Goal: Task Accomplishment & Management: Use online tool/utility

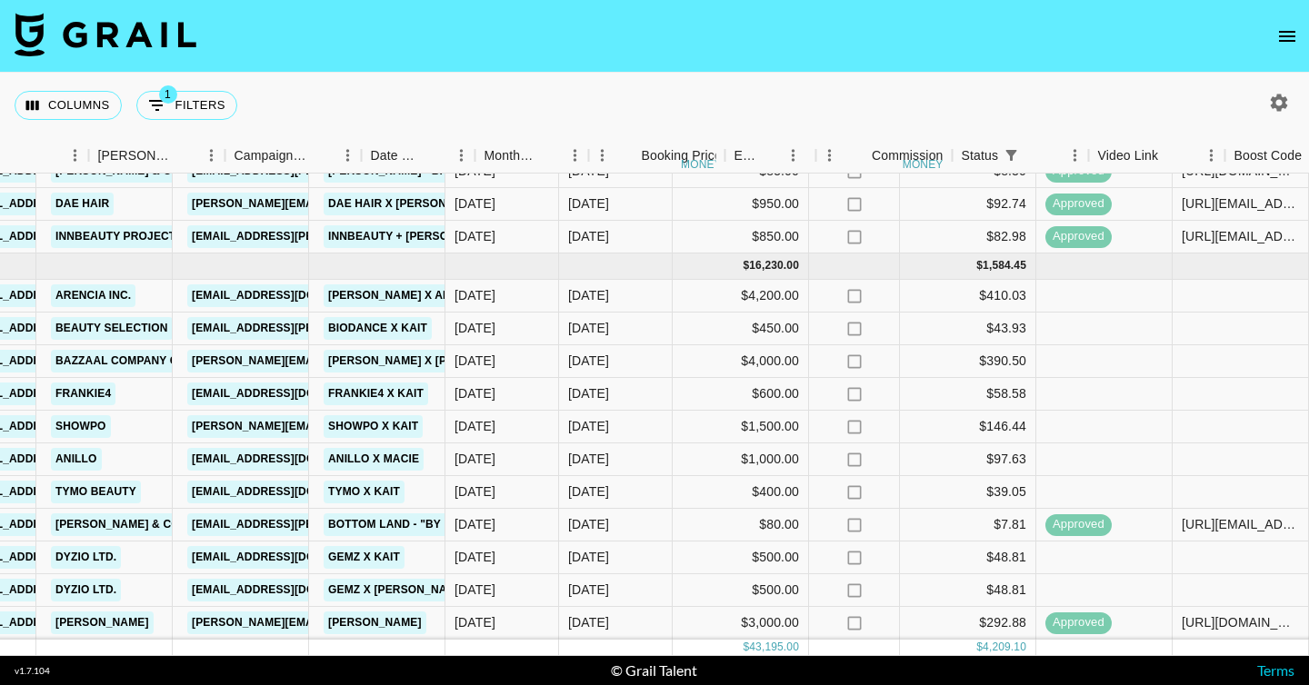
scroll to position [569, 671]
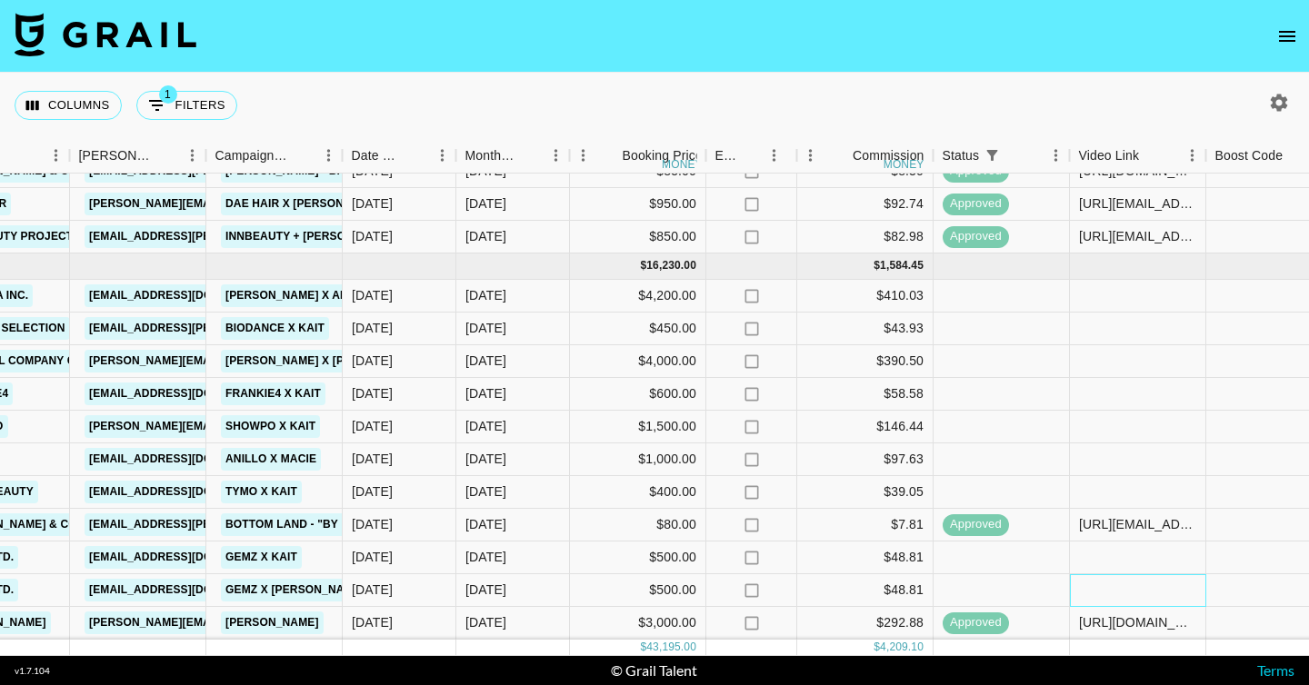
click at [1095, 581] on div at bounding box center [1138, 590] width 136 height 33
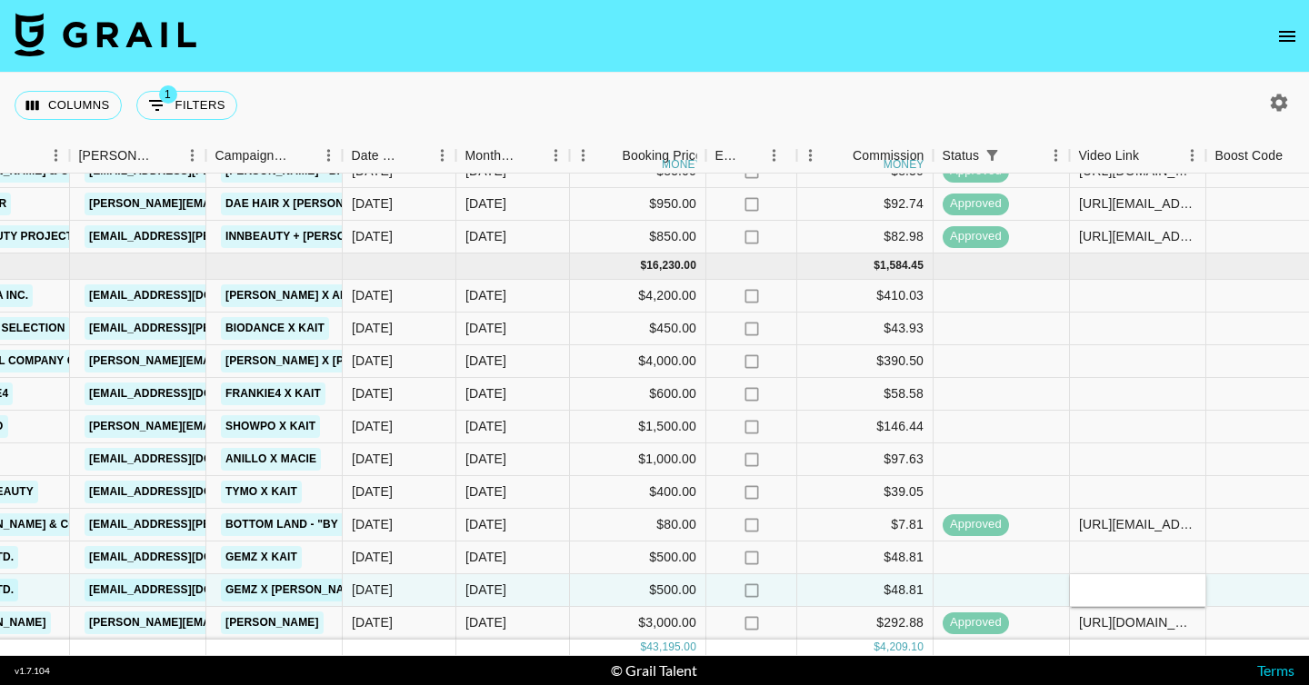
type input "[URL][DOMAIN_NAME]"
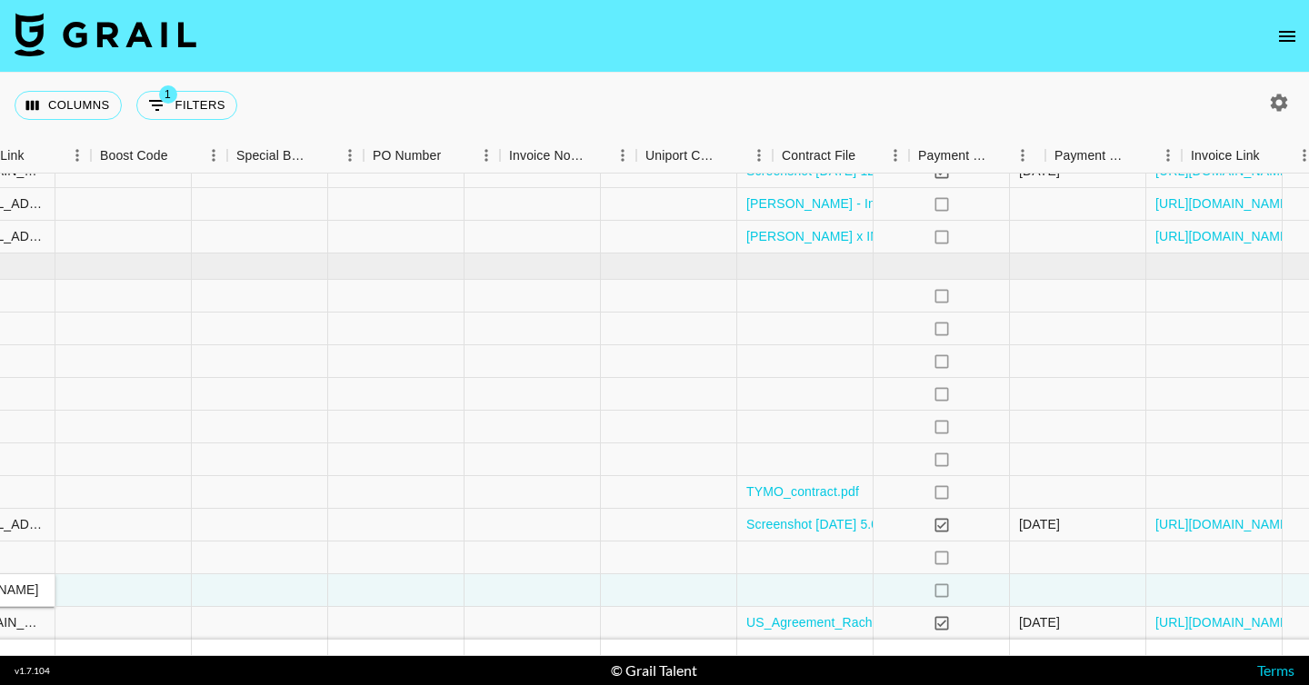
scroll to position [569, 1822]
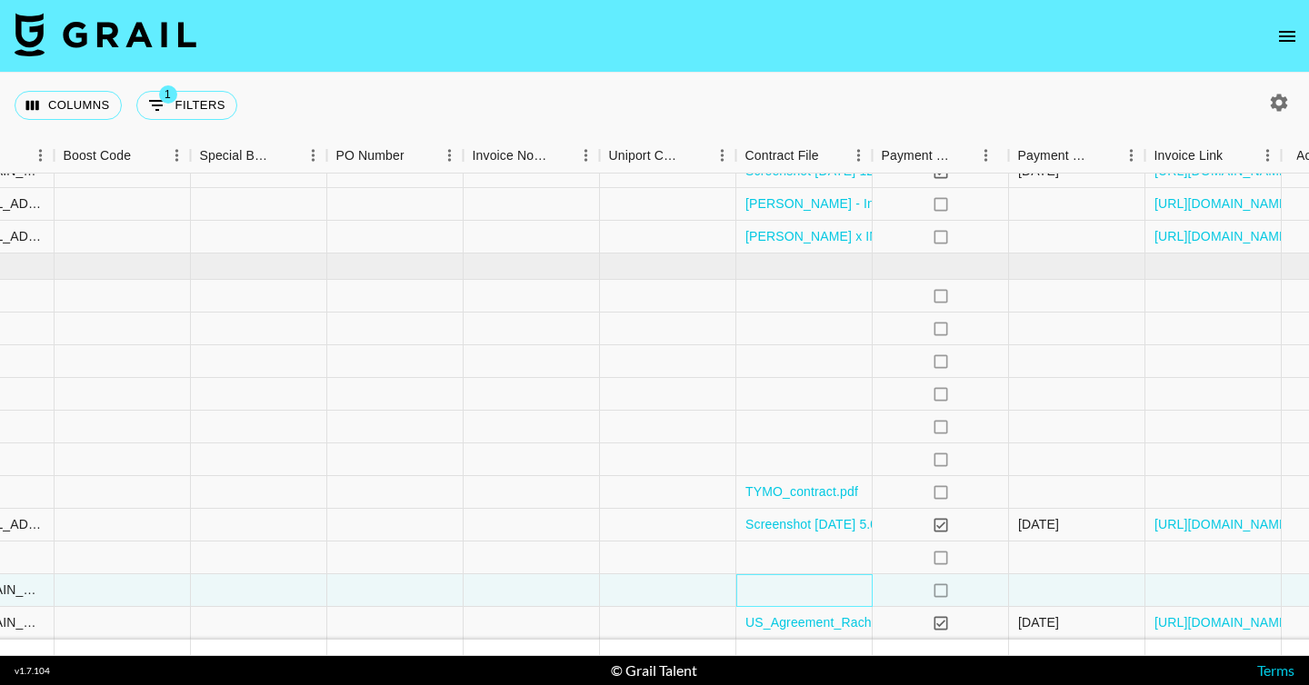
click at [859, 587] on div at bounding box center [804, 590] width 136 height 33
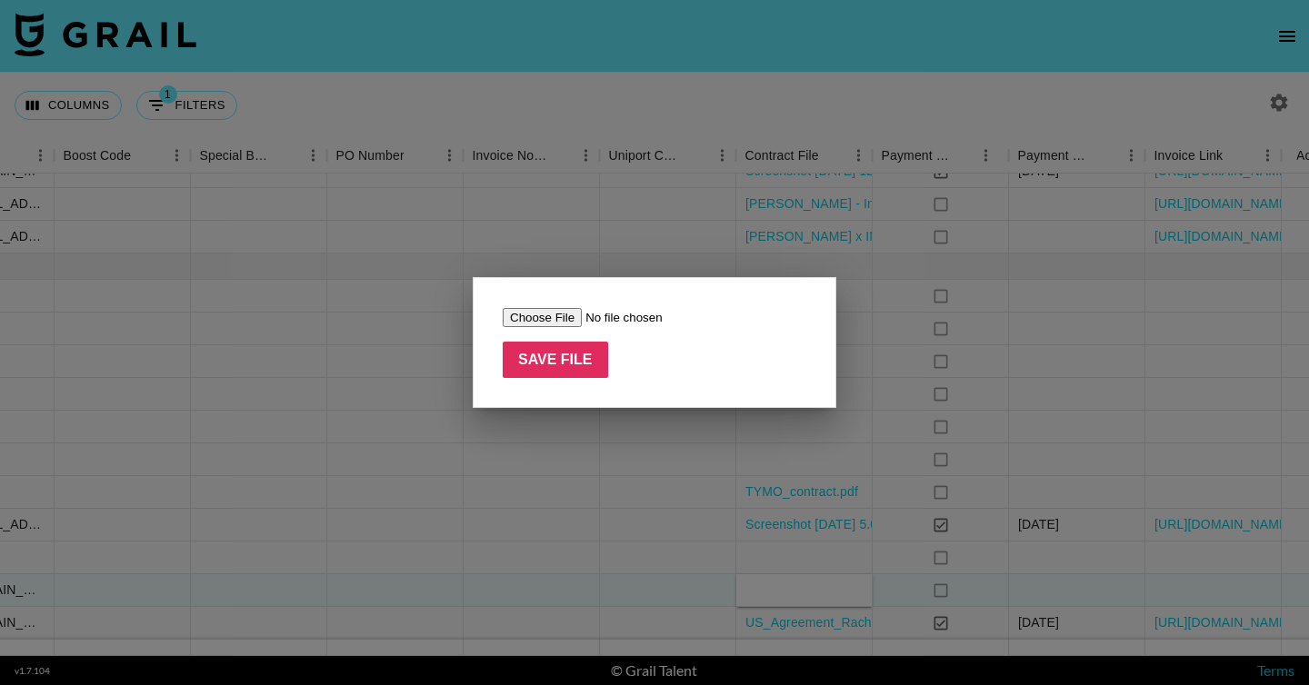
click at [572, 321] on input "file" at bounding box center [618, 317] width 230 height 19
type input "C:\fakepath\GEMZ_x_Shopfluence_Sep_2025_Influencer_Agreement_ Riya_Gohil-1.pdf"
click at [586, 356] on input "Save File" at bounding box center [555, 360] width 105 height 36
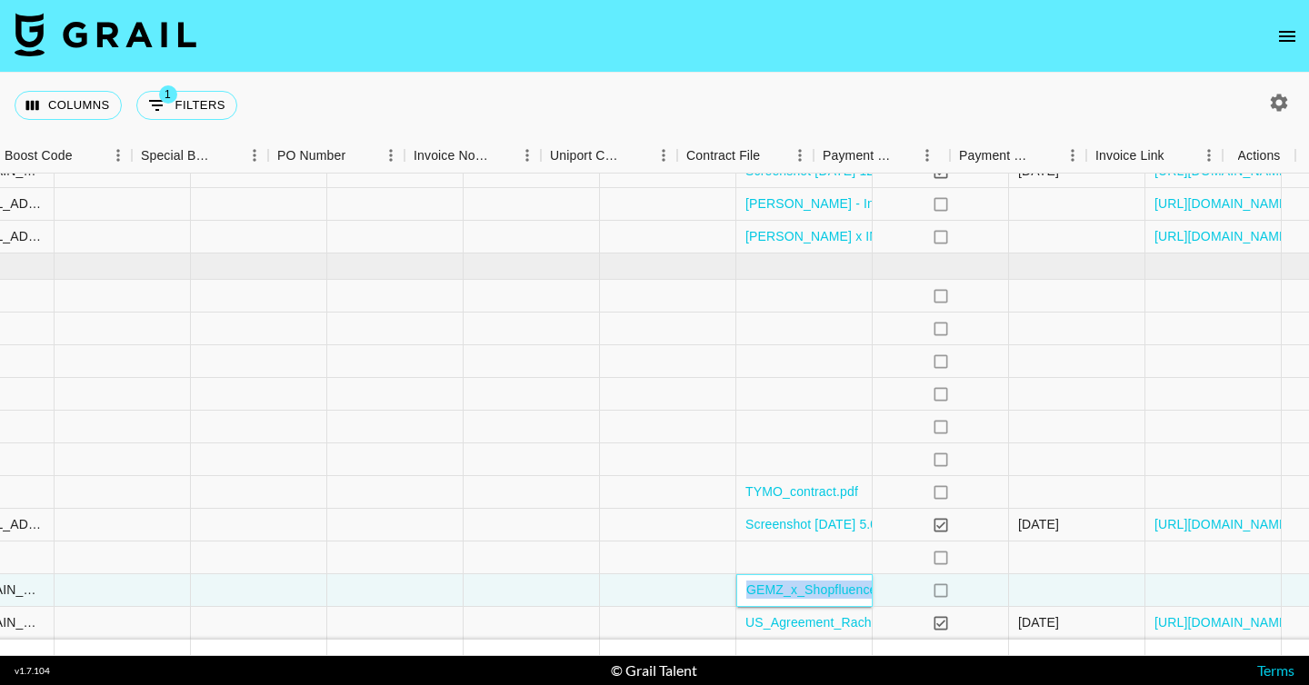
scroll to position [569, 1881]
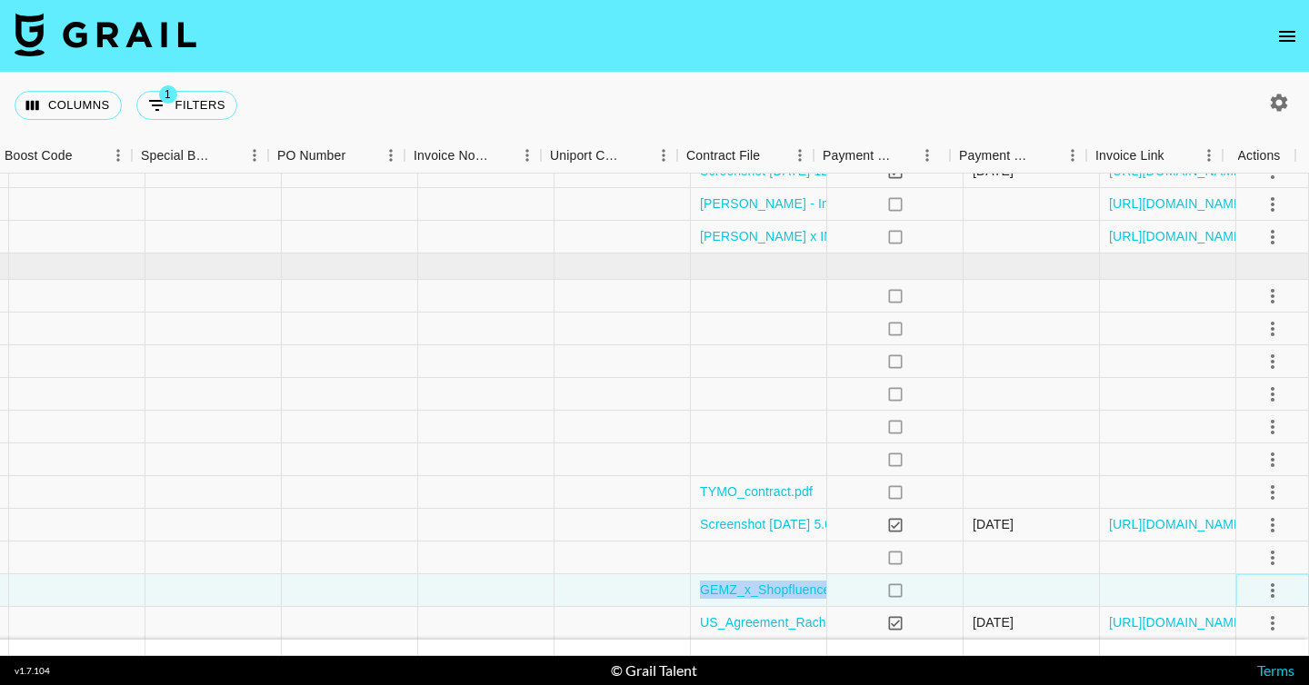
click at [1265, 580] on icon "select merge strategy" at bounding box center [1273, 591] width 22 height 22
click at [1215, 542] on div "Approve" at bounding box center [1232, 538] width 55 height 22
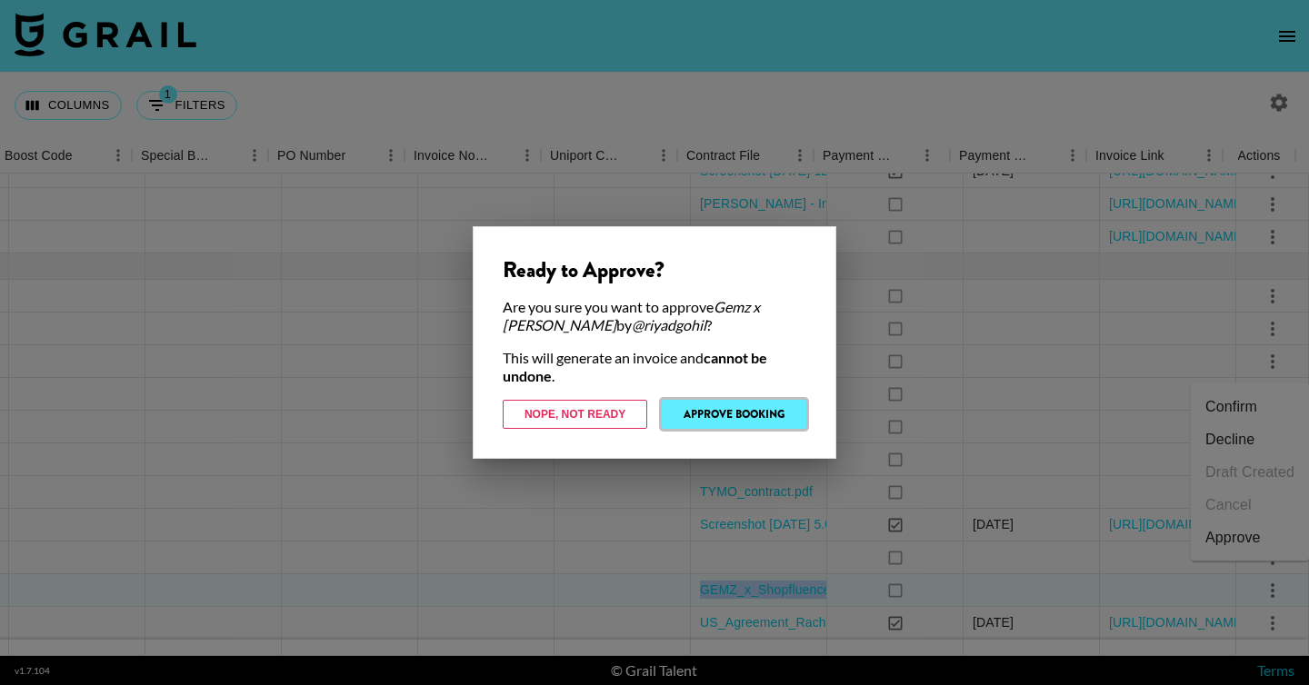
click at [753, 410] on button "Approve Booking" at bounding box center [734, 414] width 145 height 29
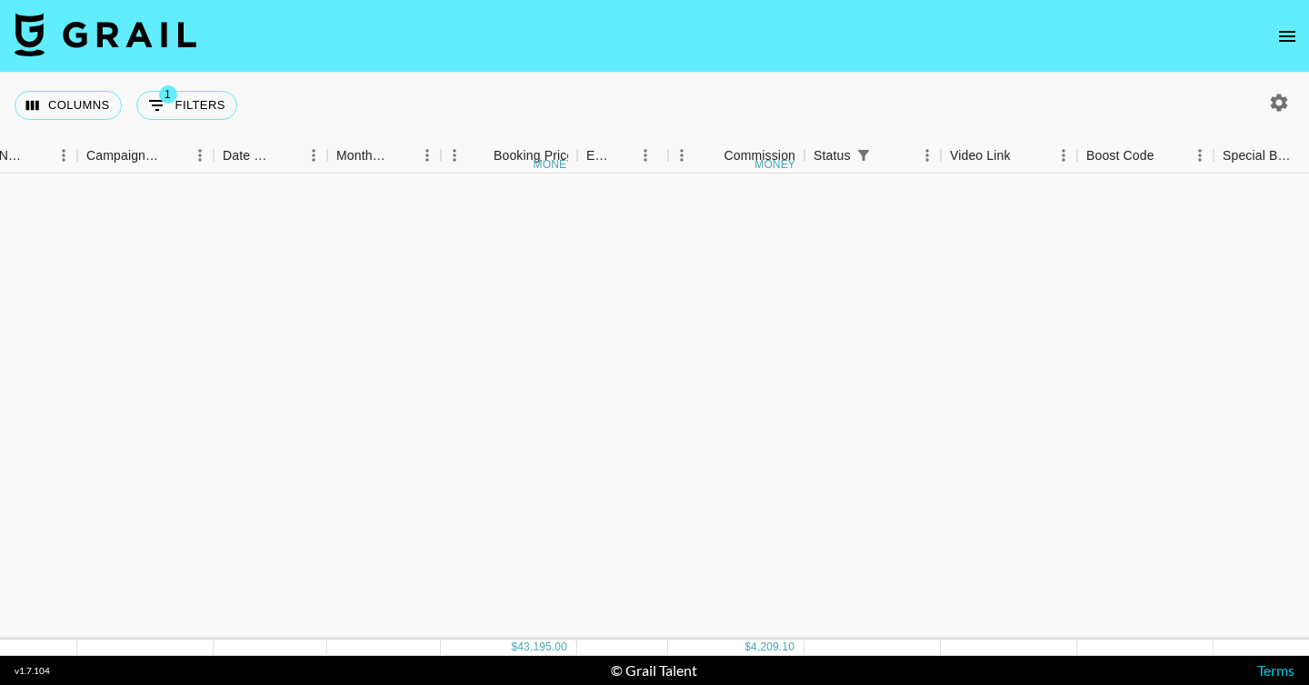
scroll to position [569, 800]
